Goal: Communication & Community: Ask a question

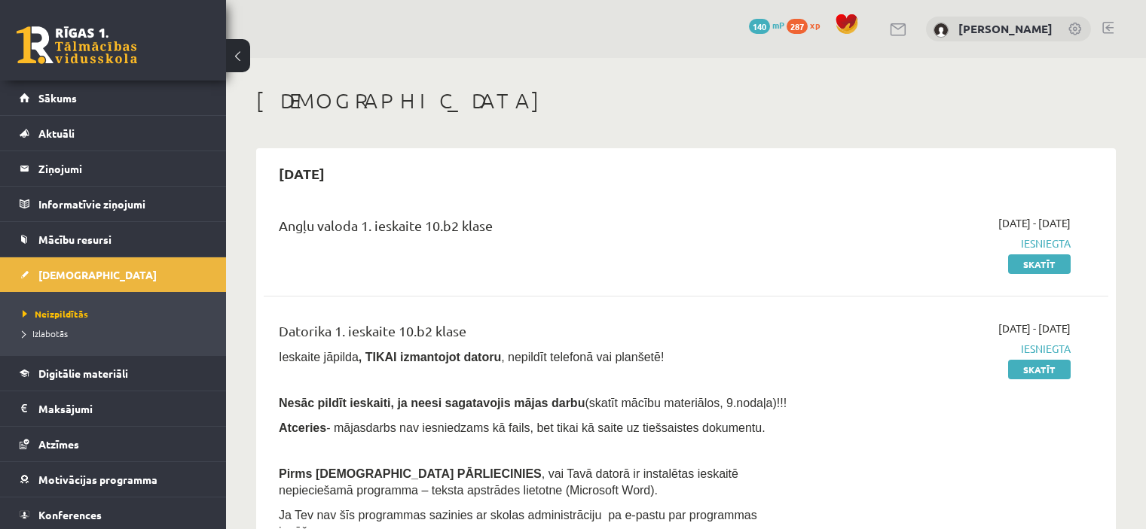
click at [69, 35] on link at bounding box center [77, 45] width 121 height 38
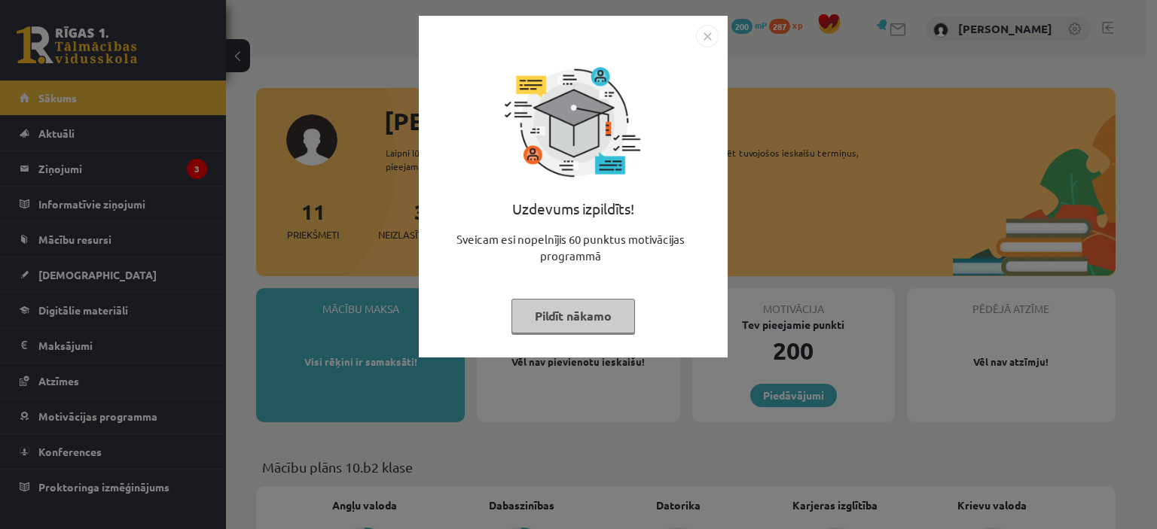
click at [697, 38] on img "Close" at bounding box center [707, 36] width 23 height 23
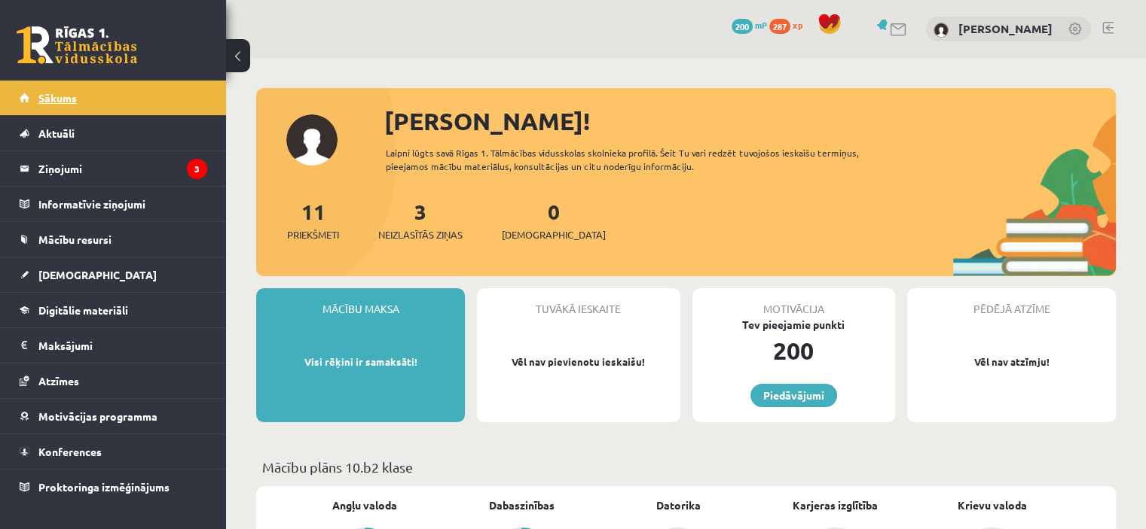
click at [32, 99] on link "Sākums" at bounding box center [114, 98] width 188 height 35
click at [542, 227] on span "[DEMOGRAPHIC_DATA]" at bounding box center [554, 234] width 104 height 15
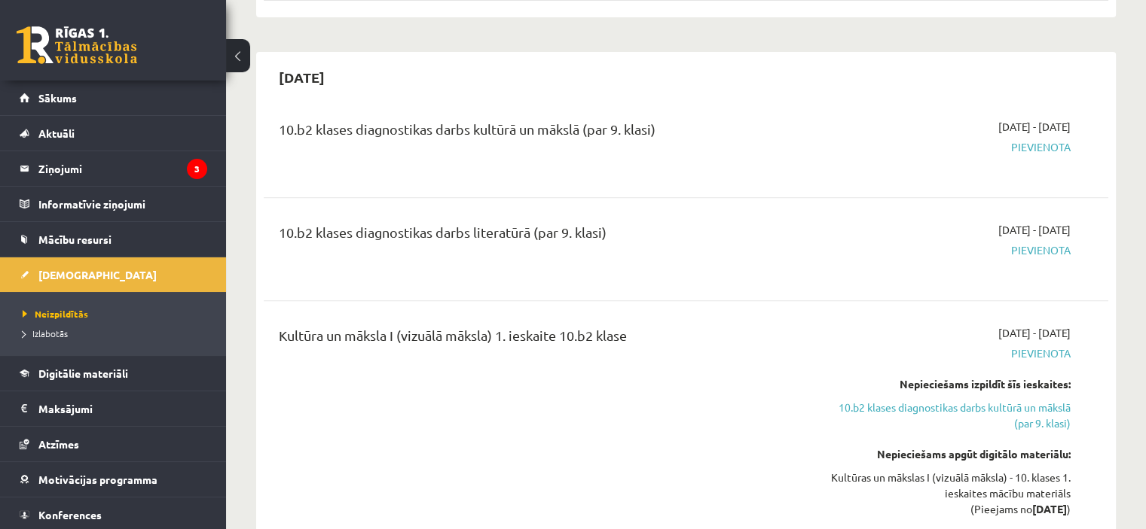
scroll to position [517, 0]
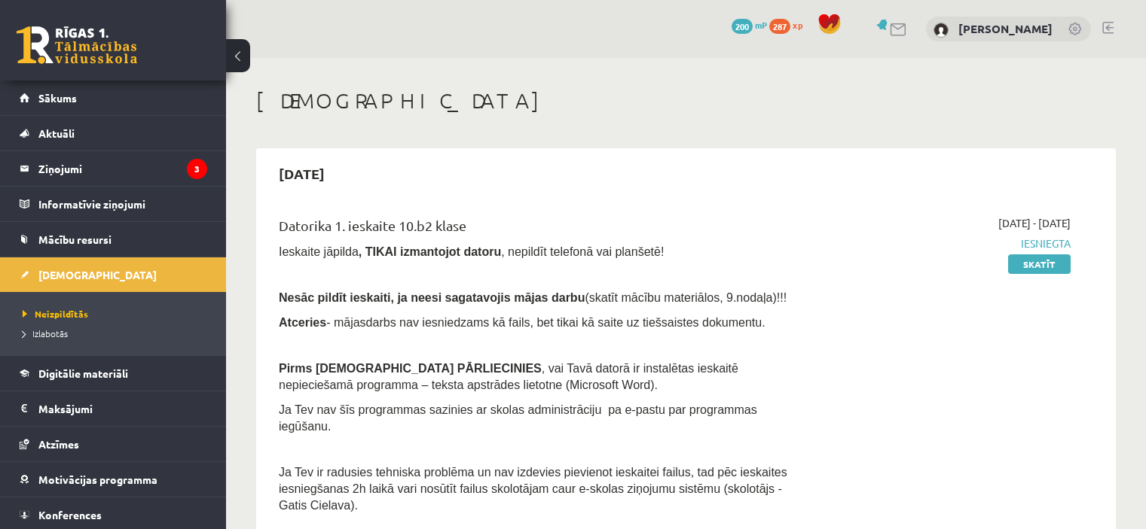
scroll to position [517, 0]
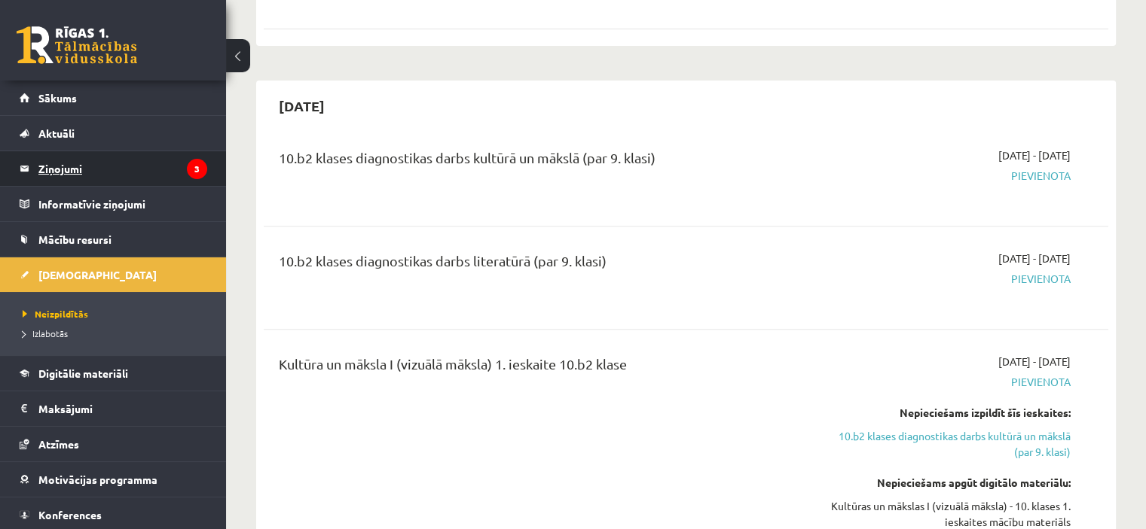
click at [74, 155] on legend "Ziņojumi 3" at bounding box center [122, 168] width 169 height 35
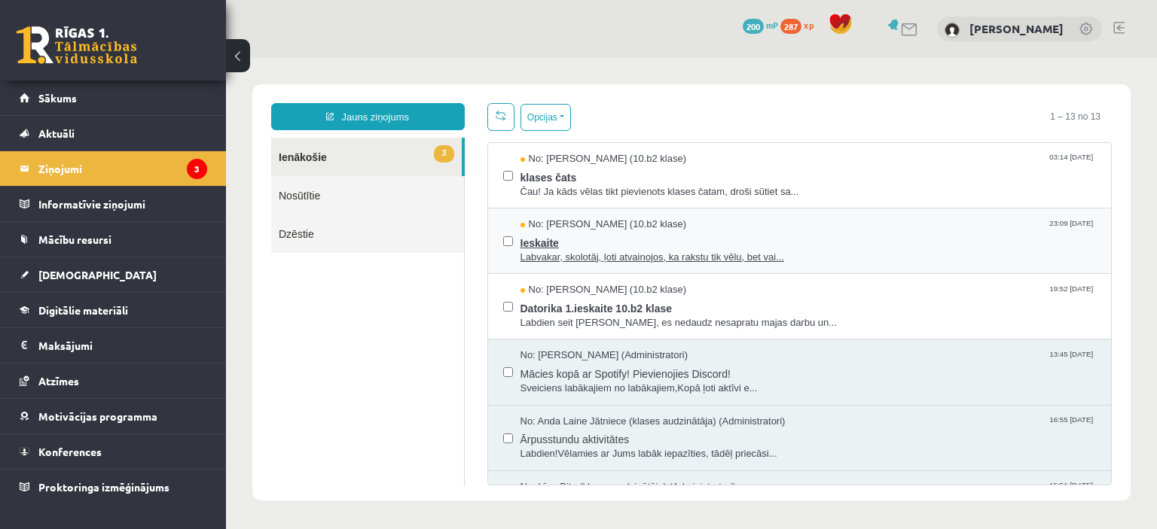
click at [587, 232] on span "Ieskaite" at bounding box center [808, 241] width 576 height 19
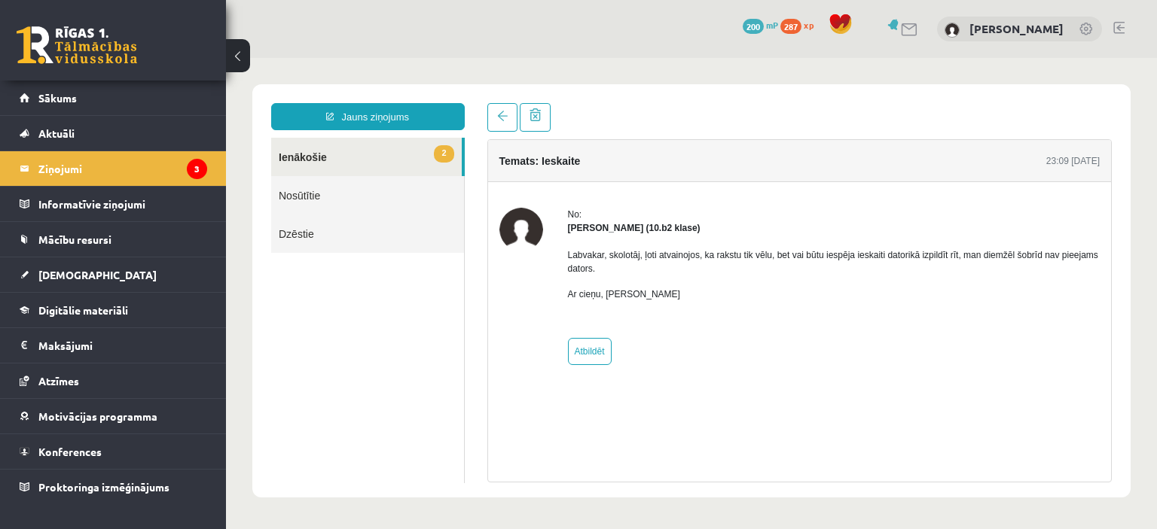
click at [331, 159] on link "2 Ienākošie" at bounding box center [366, 157] width 191 height 38
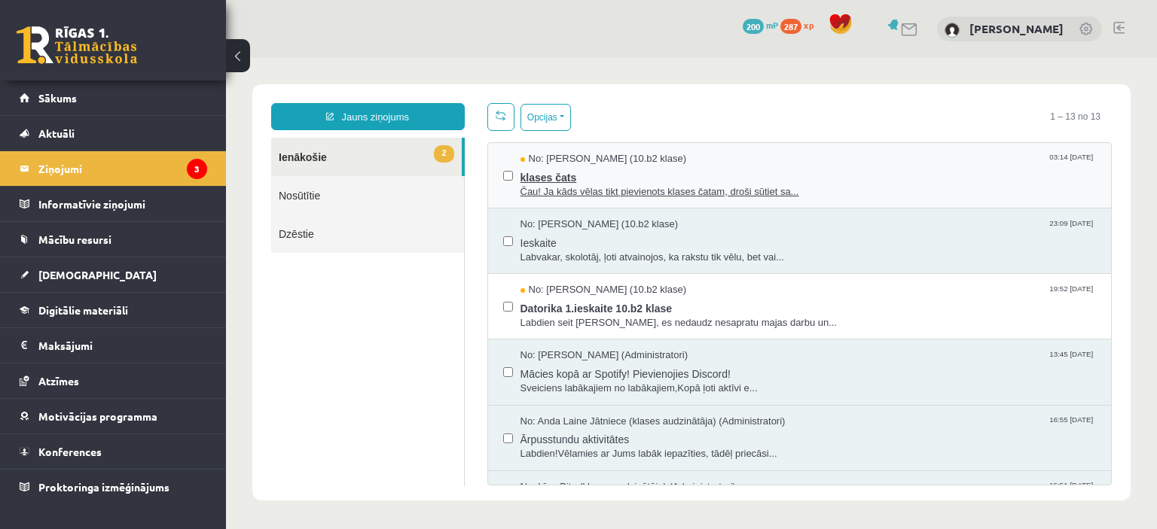
click at [620, 160] on span "No: [PERSON_NAME] (10.b2 klase)" at bounding box center [603, 159] width 166 height 14
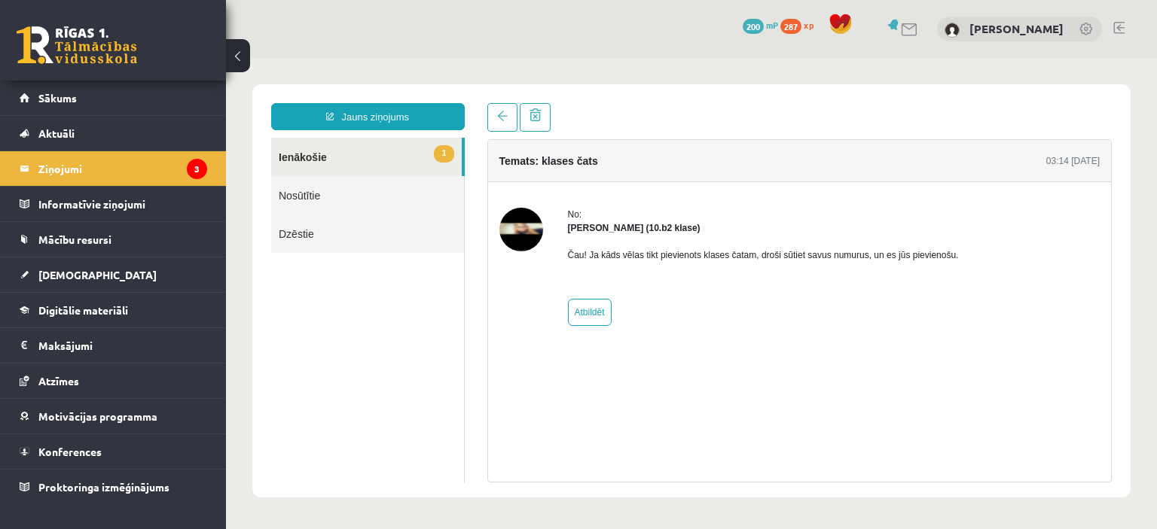
click at [328, 161] on link "1 Ienākošie" at bounding box center [366, 157] width 191 height 38
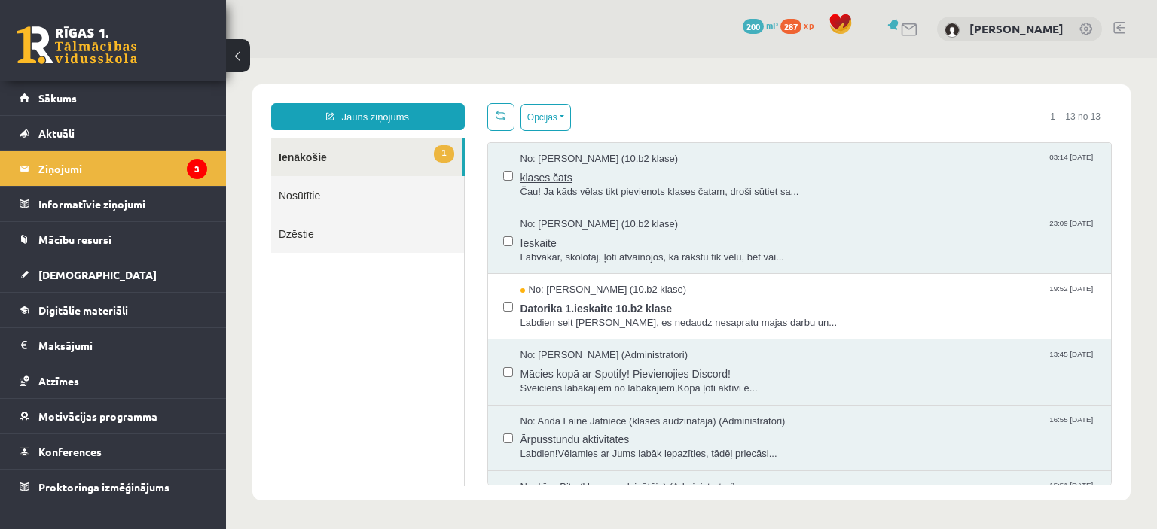
click at [584, 166] on span "klases čats" at bounding box center [808, 175] width 576 height 19
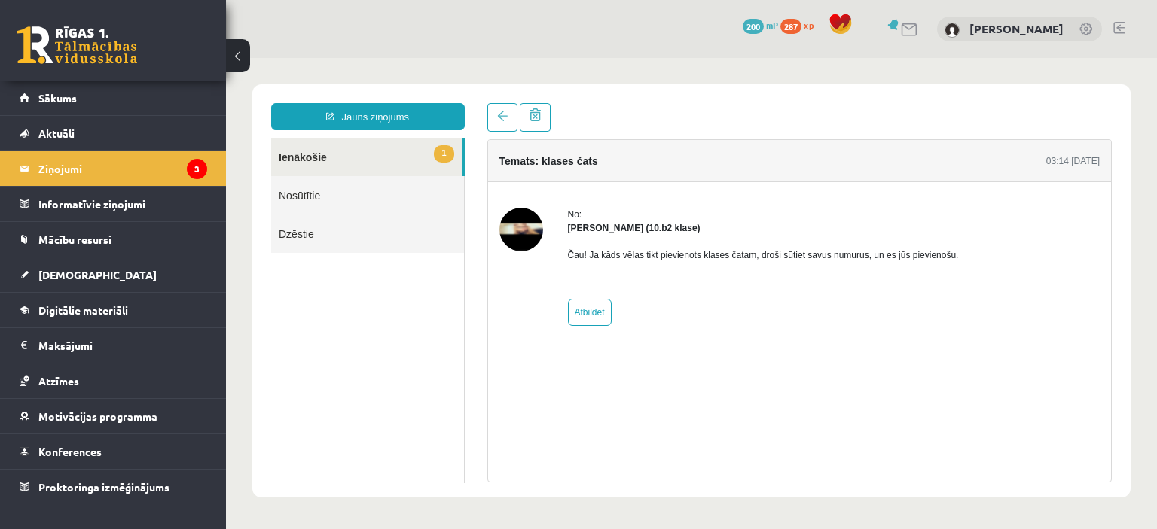
click at [526, 237] on img at bounding box center [521, 230] width 44 height 44
click at [377, 144] on link "1 Ienākošie" at bounding box center [366, 157] width 191 height 38
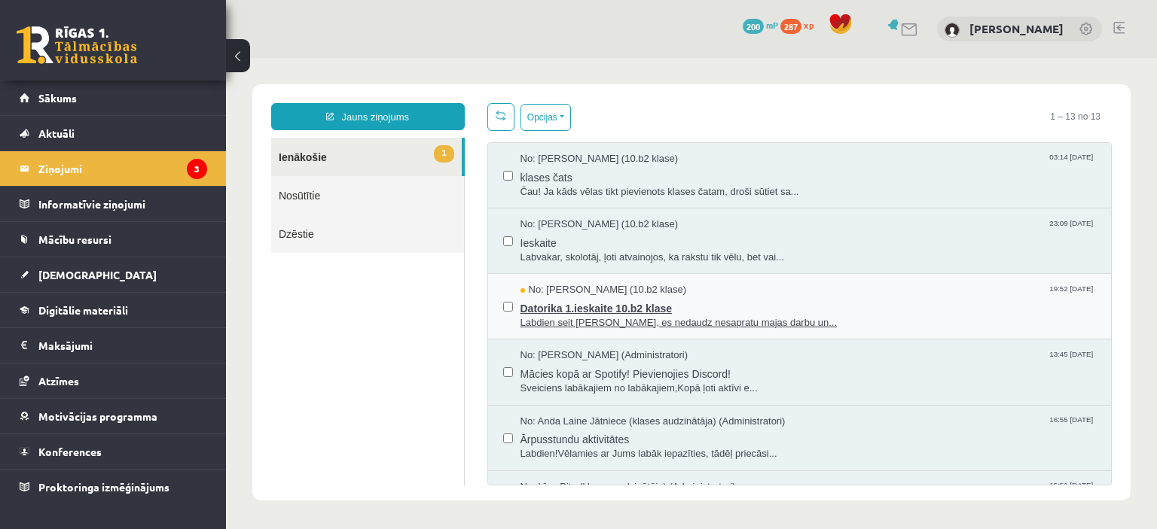
click at [738, 288] on div "No: [PERSON_NAME] (10.b2 klase) 19:52 [DATE]" at bounding box center [808, 290] width 576 height 14
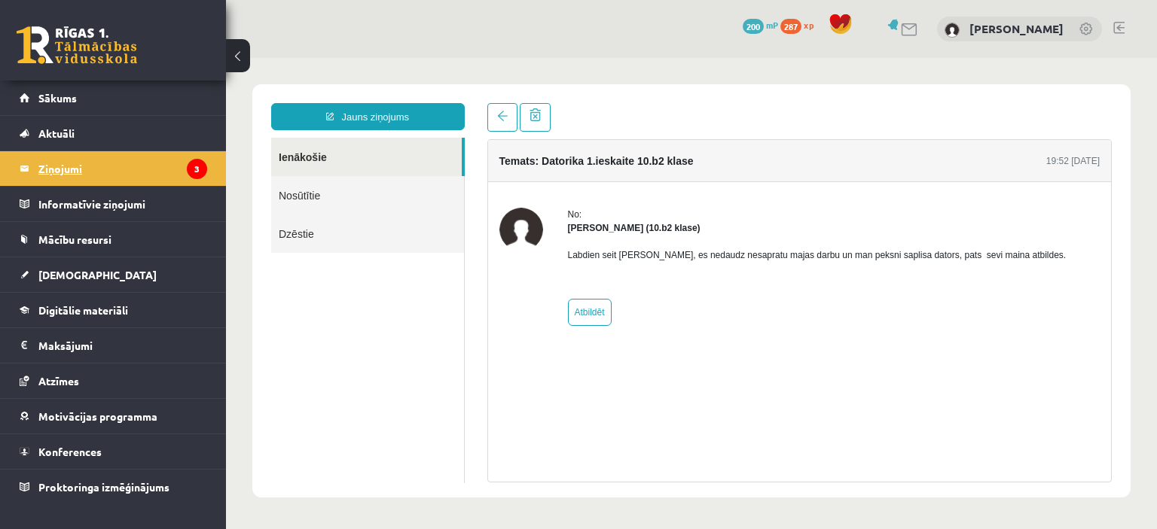
click at [68, 165] on legend "Ziņojumi 3" at bounding box center [122, 168] width 169 height 35
